Goal: Transaction & Acquisition: Obtain resource

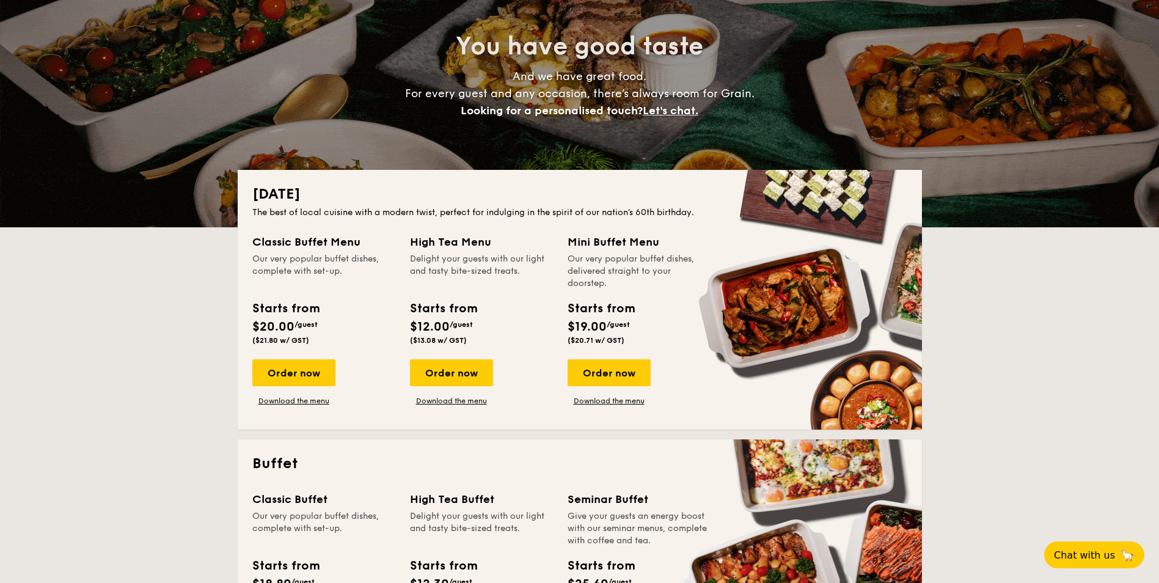
scroll to position [122, 0]
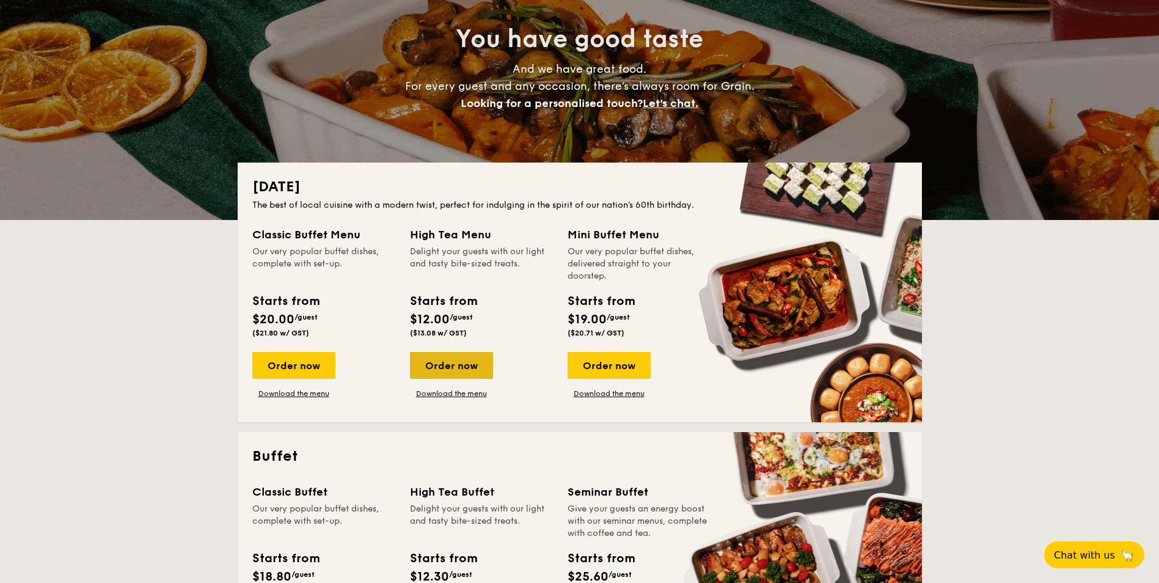
click at [433, 366] on div "Order now" at bounding box center [451, 365] width 83 height 27
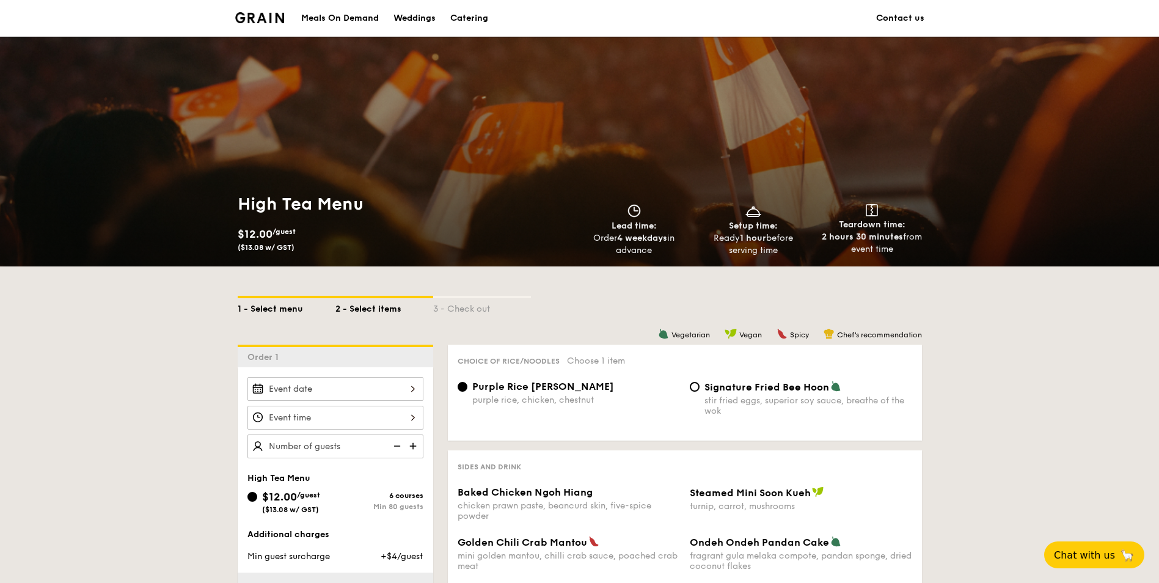
click at [271, 311] on div "1 - Select menu" at bounding box center [287, 306] width 98 height 17
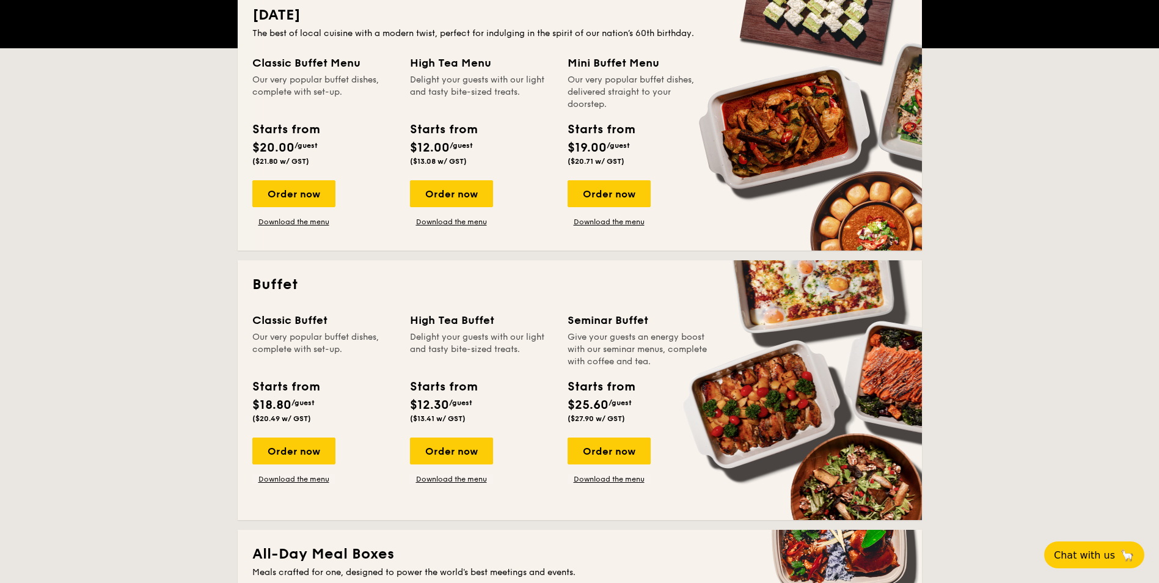
scroll to position [306, 0]
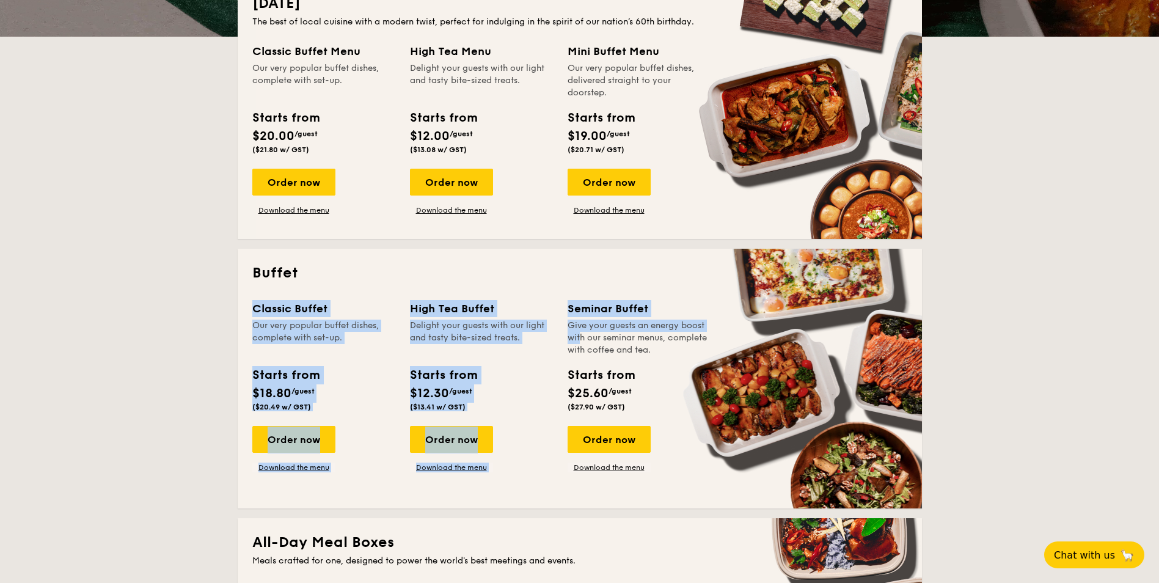
drag, startPoint x: 430, startPoint y: 277, endPoint x: 695, endPoint y: 320, distance: 268.8
click at [695, 320] on div "Buffet Classic Buffet Our very popular buffet dishes, complete with set-up. Sta…" at bounding box center [580, 379] width 684 height 260
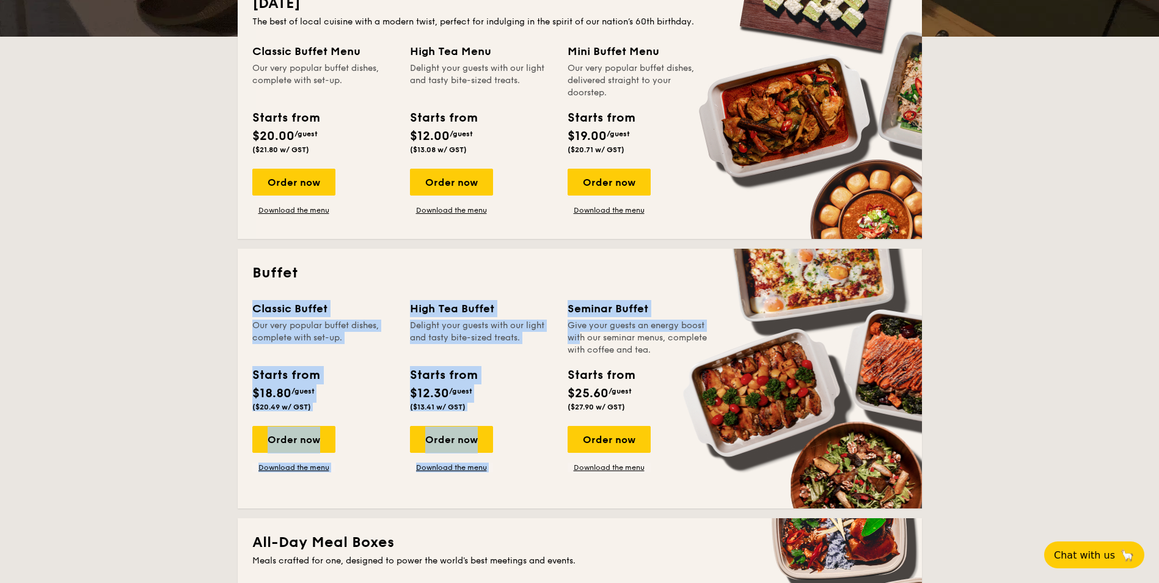
drag, startPoint x: 403, startPoint y: 37, endPoint x: 585, endPoint y: 93, distance: 189.8
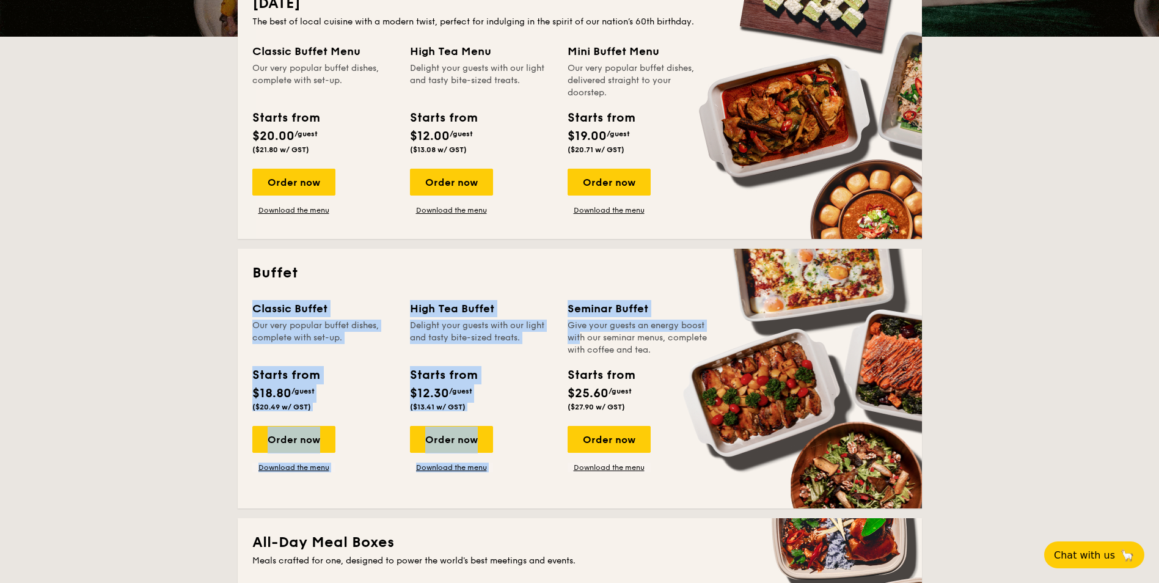
click at [585, 93] on div "National Day The best of local cuisine with a modern twist, perfect for indulgi…" at bounding box center [580, 109] width 684 height 260
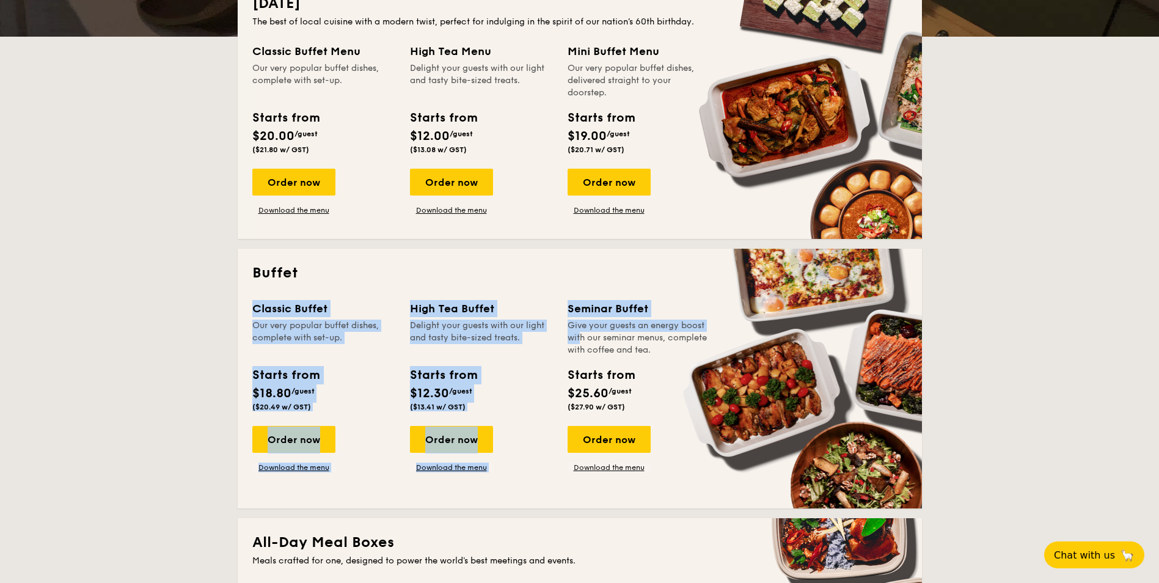
drag, startPoint x: 386, startPoint y: 291, endPoint x: 543, endPoint y: 373, distance: 176.6
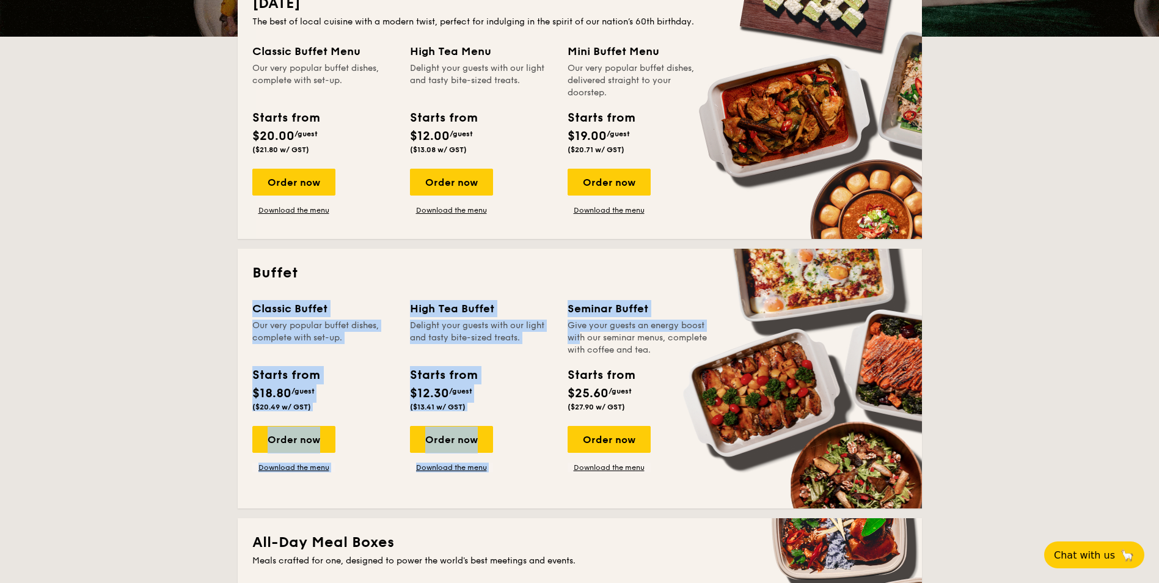
click at [543, 373] on div "Buffet Classic Buffet Our very popular buffet dishes, complete with set-up. Sta…" at bounding box center [580, 379] width 684 height 260
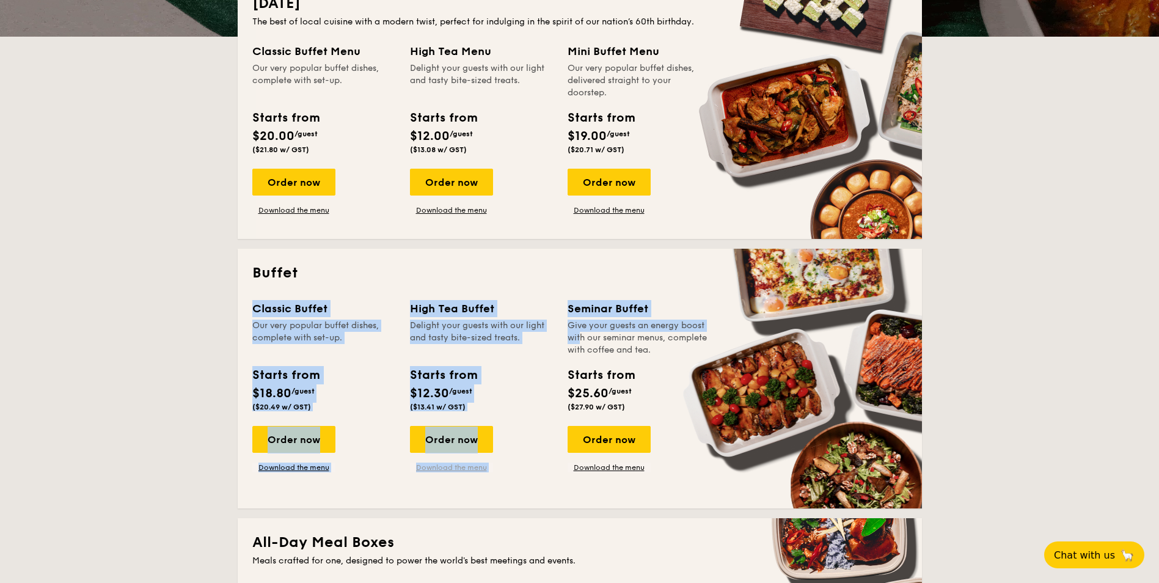
click at [461, 469] on link "Download the menu" at bounding box center [451, 468] width 83 height 10
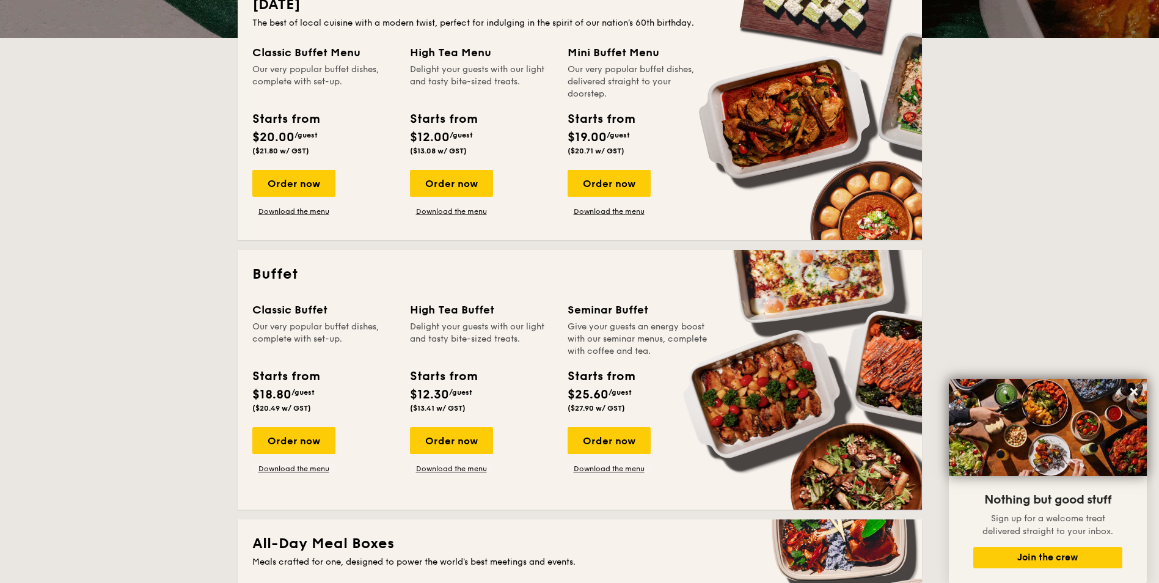
scroll to position [306, 0]
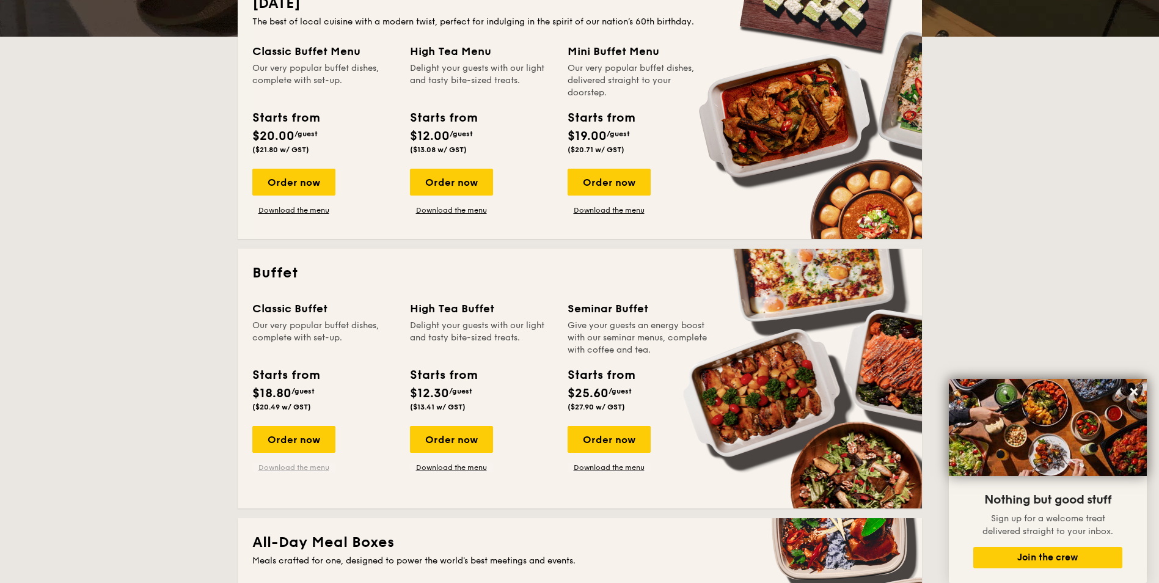
click at [296, 471] on link "Download the menu" at bounding box center [293, 468] width 83 height 10
